Goal: Task Accomplishment & Management: Use online tool/utility

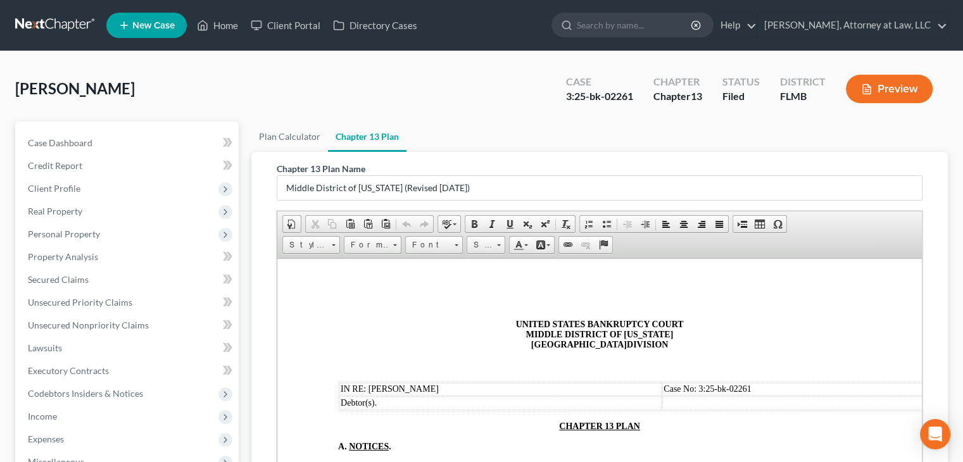
scroll to position [2132, 0]
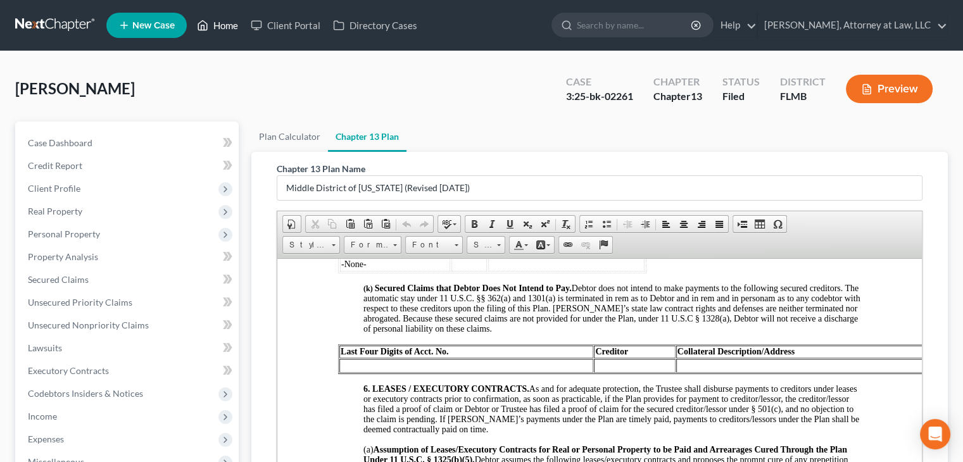
click at [219, 34] on link "Home" at bounding box center [218, 25] width 54 height 23
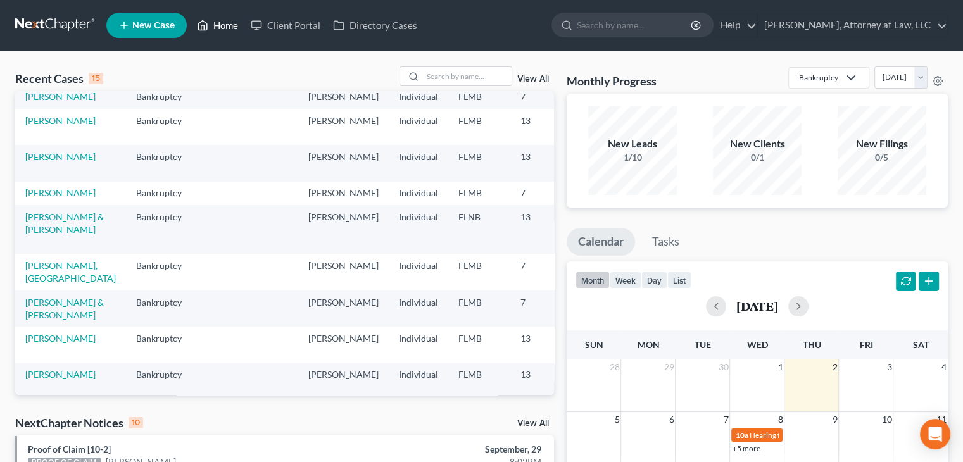
scroll to position [32, 0]
click at [574, 173] on td "3:25-bk-01636" at bounding box center [604, 162] width 61 height 36
copy tr "3:25-bk-01636"
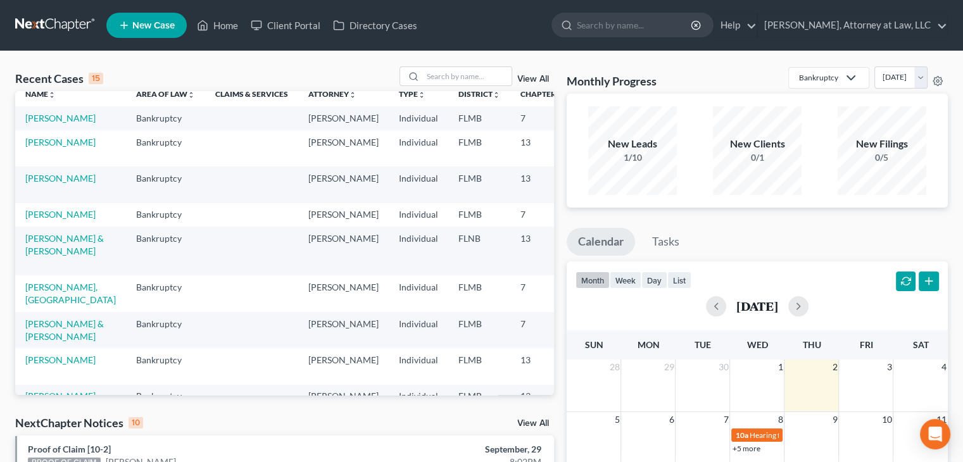
scroll to position [11, 0]
click at [45, 182] on link "[PERSON_NAME]" at bounding box center [60, 177] width 70 height 11
select select "6"
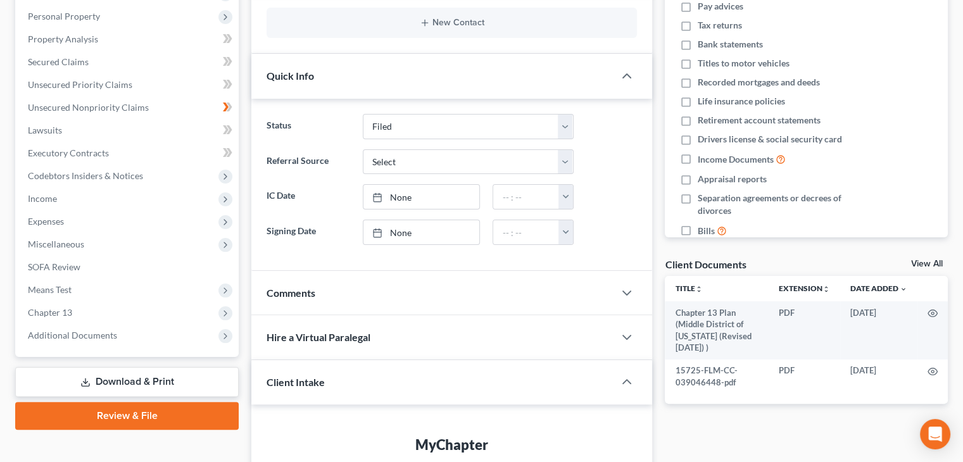
scroll to position [240, 0]
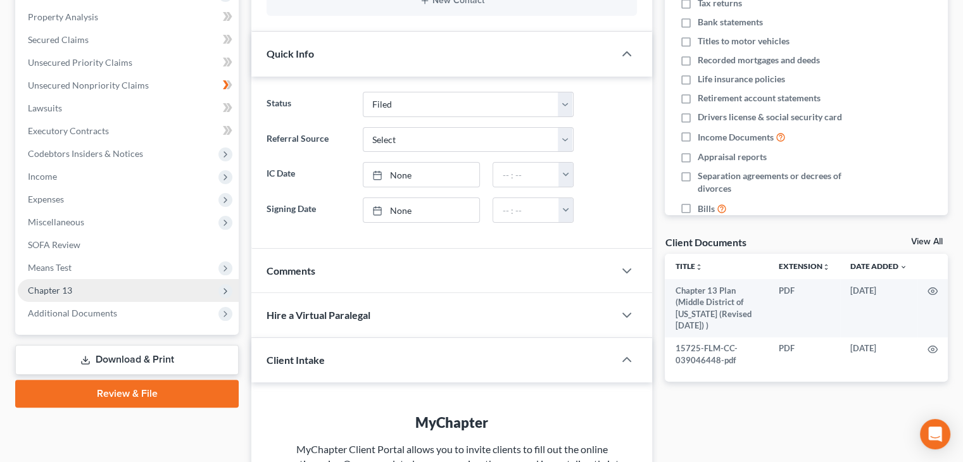
click at [200, 292] on span "Chapter 13" at bounding box center [128, 290] width 221 height 23
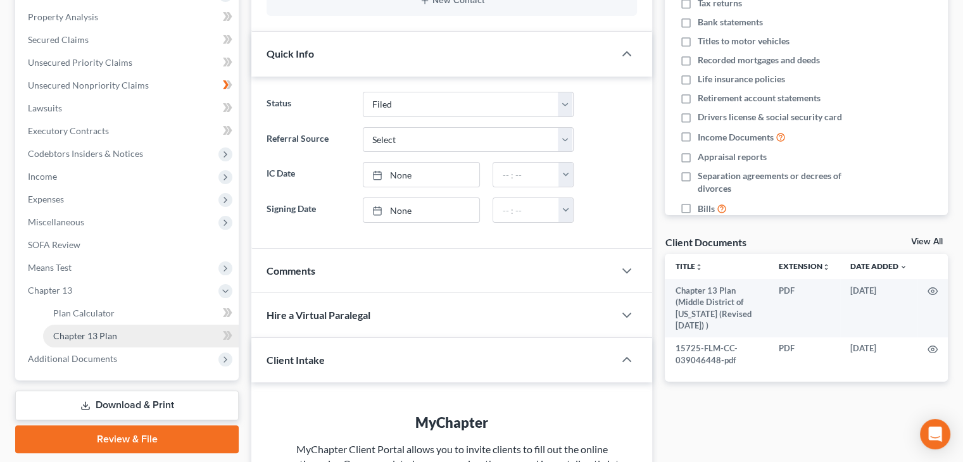
click at [198, 332] on link "Chapter 13 Plan" at bounding box center [141, 336] width 196 height 23
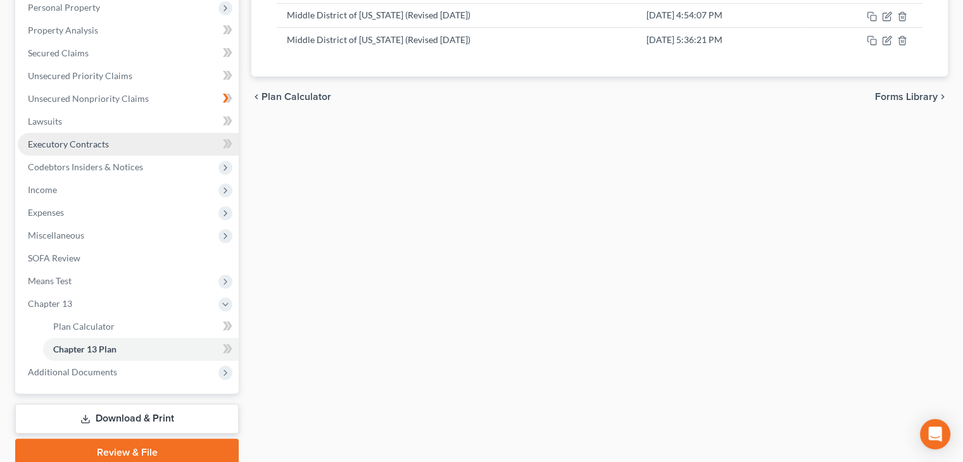
scroll to position [228, 0]
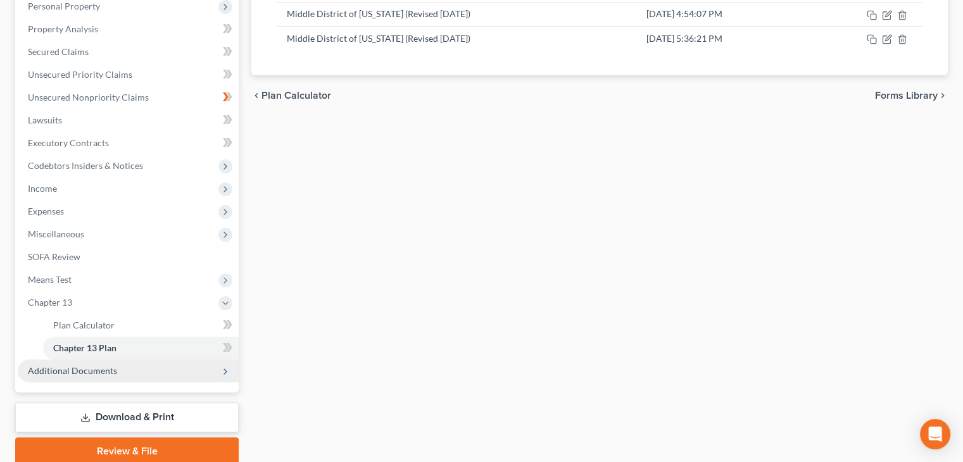
click at [167, 368] on span "Additional Documents" at bounding box center [128, 371] width 221 height 23
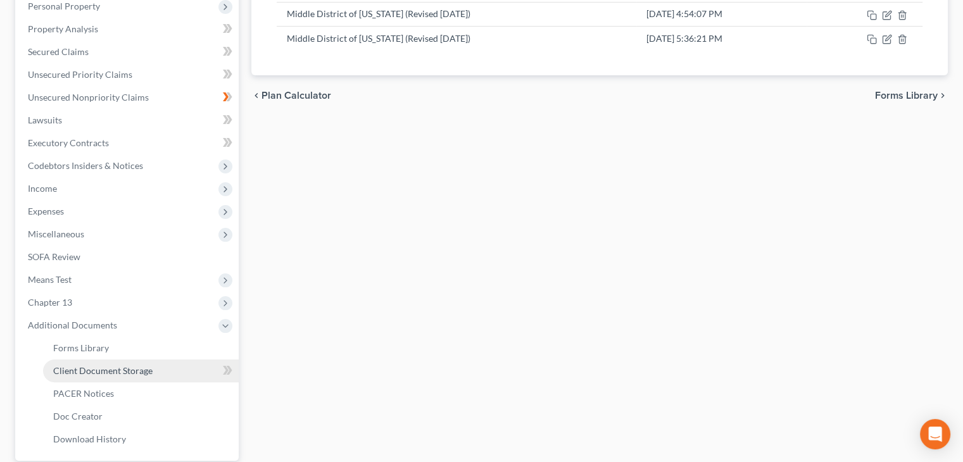
click at [191, 367] on link "Client Document Storage" at bounding box center [141, 371] width 196 height 23
select select "9"
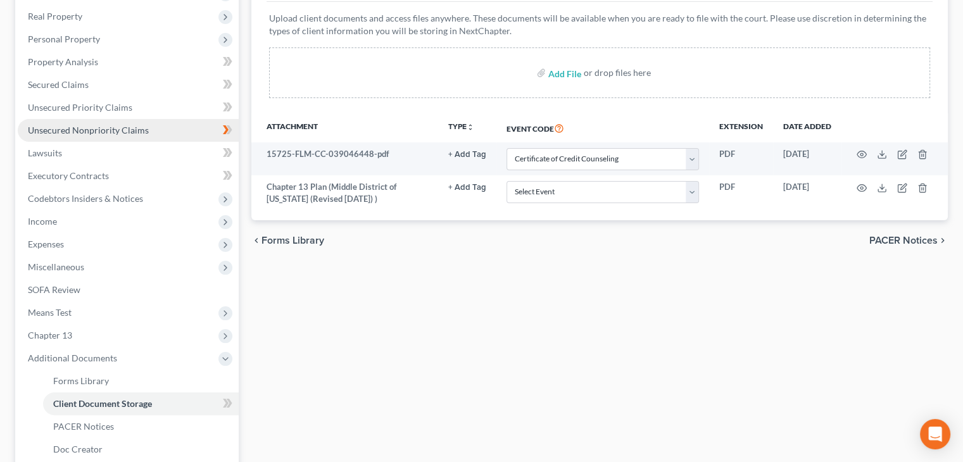
scroll to position [195, 0]
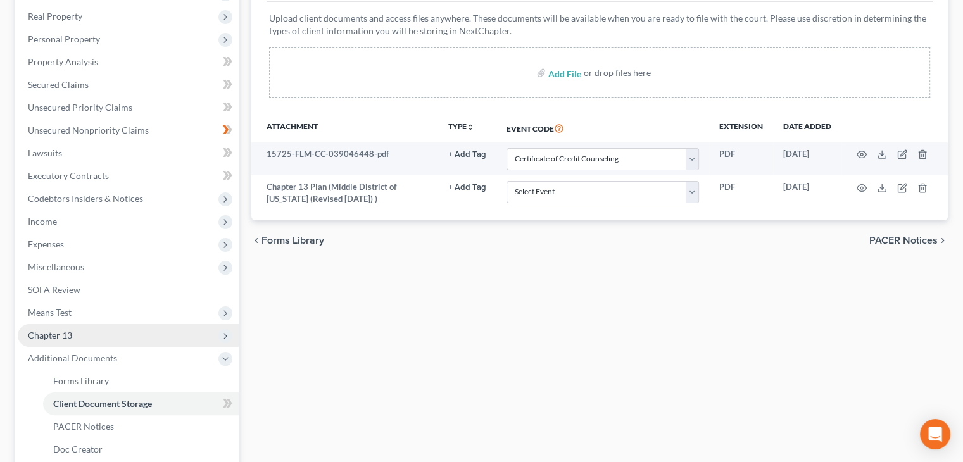
click at [173, 337] on span "Chapter 13" at bounding box center [128, 335] width 221 height 23
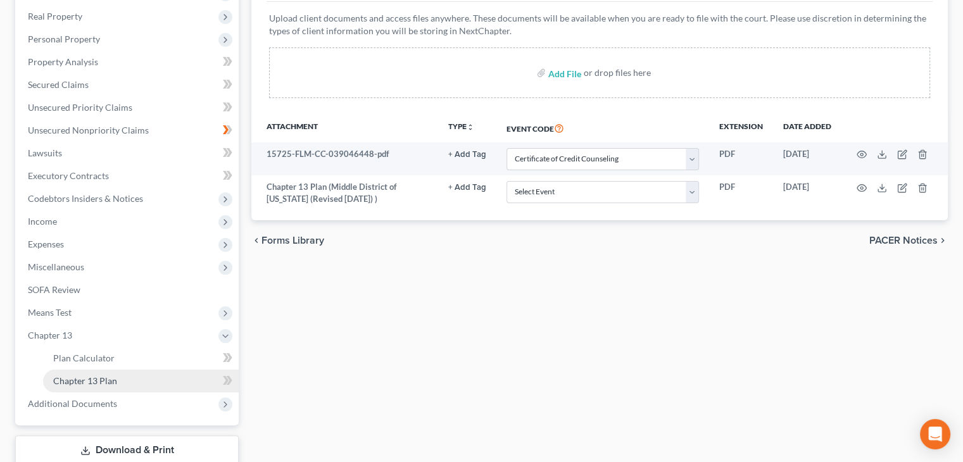
click at [177, 374] on link "Chapter 13 Plan" at bounding box center [141, 381] width 196 height 23
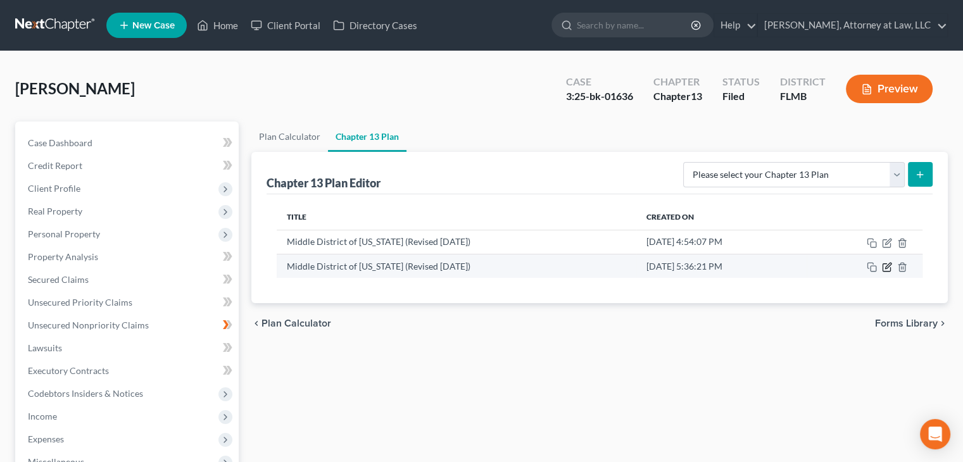
click at [886, 268] on icon "button" at bounding box center [887, 267] width 10 height 10
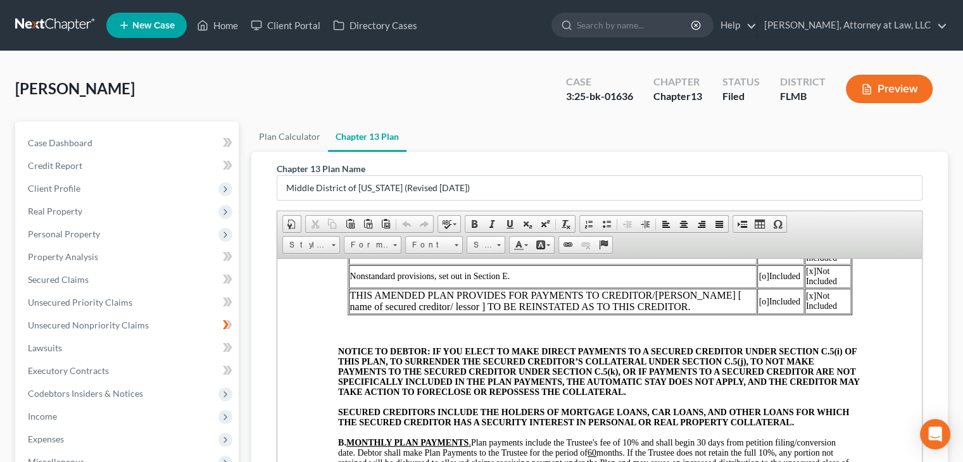
scroll to position [279, 0]
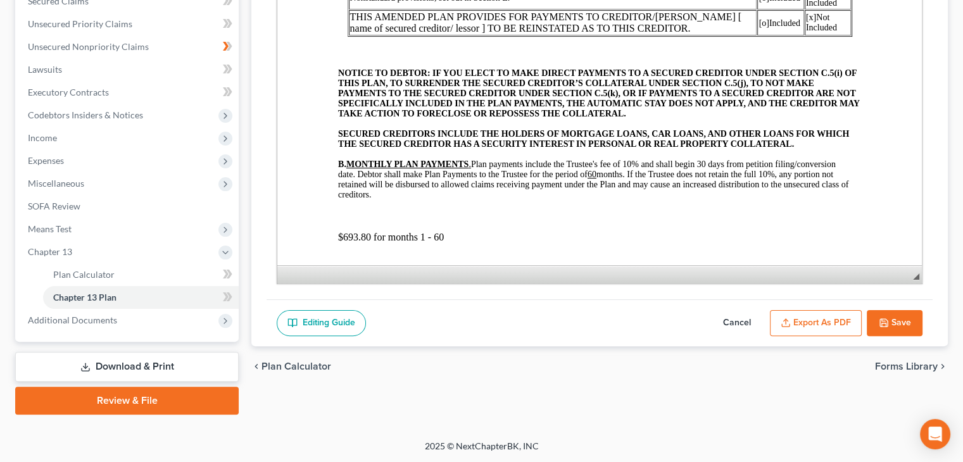
click at [830, 322] on button "Export as PDF" at bounding box center [816, 323] width 92 height 27
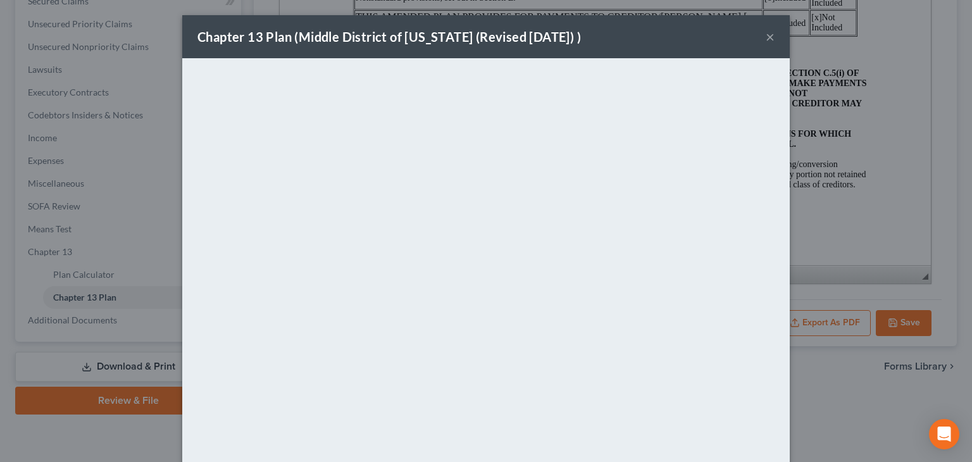
click at [769, 34] on button "×" at bounding box center [770, 36] width 9 height 15
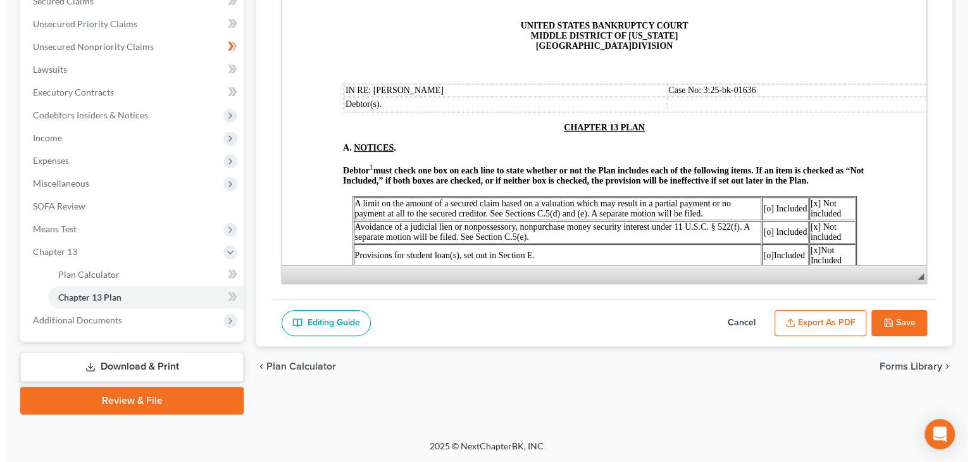
scroll to position [0, 0]
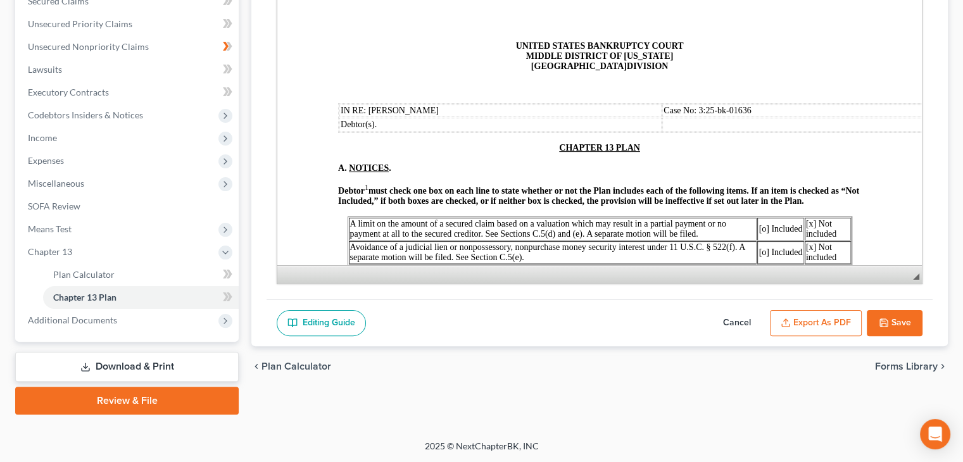
click at [553, 153] on p "CHAPTER 13 PLAN" at bounding box center [599, 148] width 523 height 10
click at [831, 311] on button "Export as PDF" at bounding box center [816, 323] width 92 height 27
